Goal: Browse casually: Explore the website without a specific task or goal

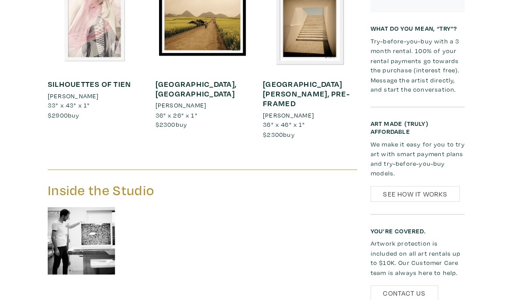
scroll to position [676, 0]
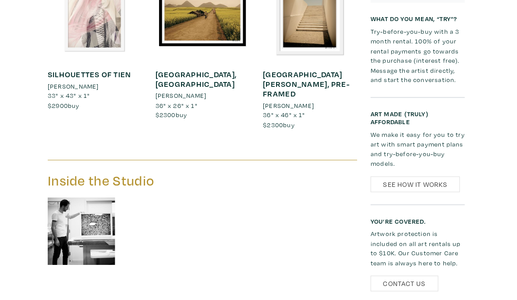
click at [81, 193] on img at bounding box center [88, 226] width 66 height 66
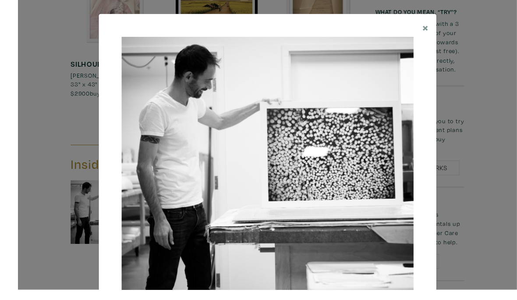
scroll to position [666, 0]
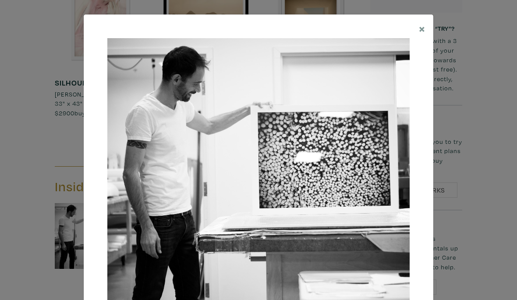
click at [423, 28] on span "×" at bounding box center [422, 28] width 7 height 15
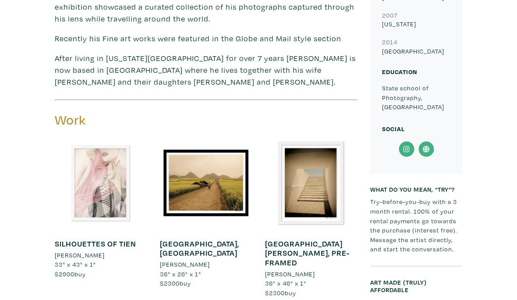
scroll to position [504, 0]
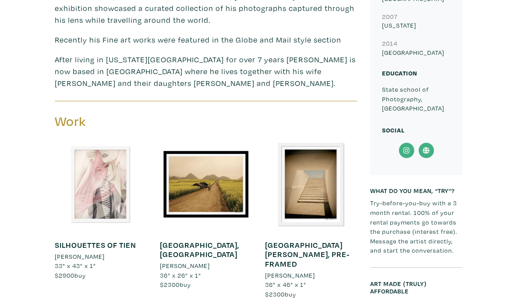
click at [301, 148] on div at bounding box center [311, 184] width 92 height 92
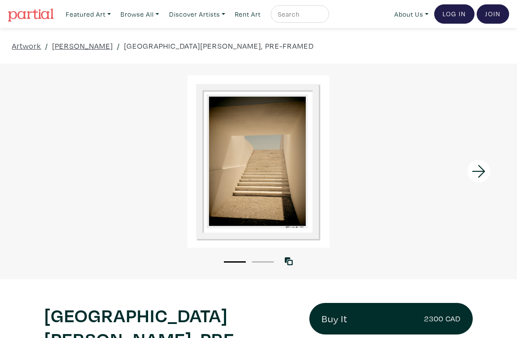
click at [481, 169] on icon at bounding box center [479, 171] width 30 height 24
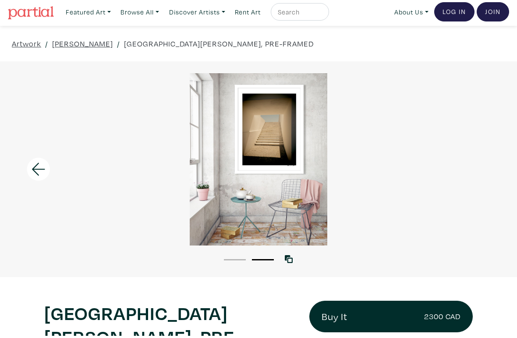
click at [38, 170] on icon at bounding box center [39, 171] width 30 height 24
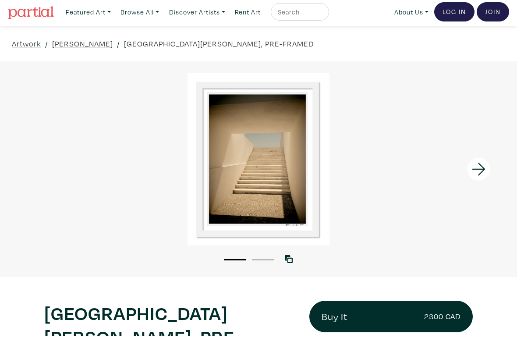
click at [93, 48] on link "[PERSON_NAME]" at bounding box center [82, 46] width 61 height 12
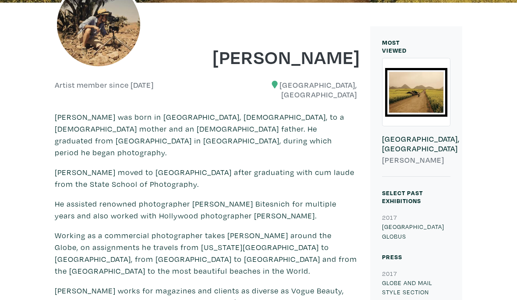
scroll to position [155, 0]
